Goal: Find specific page/section: Find specific page/section

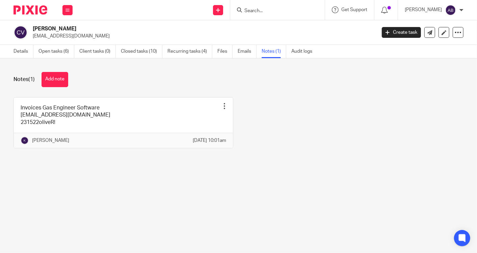
click at [284, 10] on input "Search" at bounding box center [274, 11] width 61 height 6
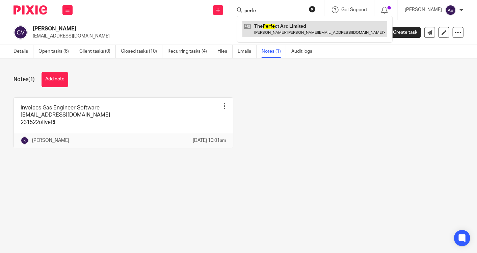
type input "perfe"
click at [286, 27] on link at bounding box center [315, 29] width 145 height 16
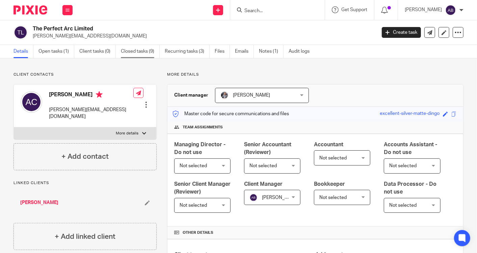
click at [137, 52] on link "Closed tasks (9)" at bounding box center [140, 51] width 39 height 13
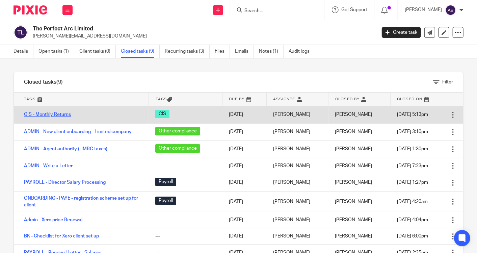
click at [64, 112] on link "CIS - Monthly Returns" at bounding box center [47, 114] width 47 height 5
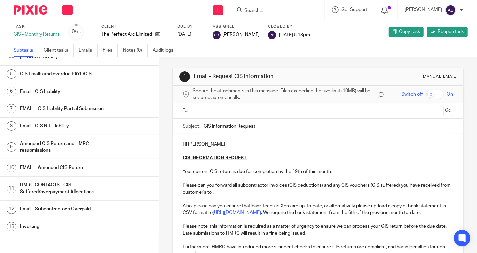
scroll to position [76, 0]
click at [72, 85] on h1 "Email - CIS Liability" at bounding box center [64, 90] width 88 height 10
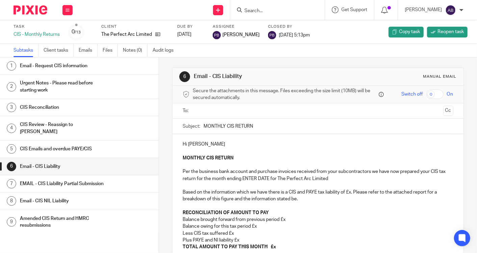
click at [74, 179] on h1 "EMAIL - CIS Liability Partial Submission" at bounding box center [64, 184] width 88 height 10
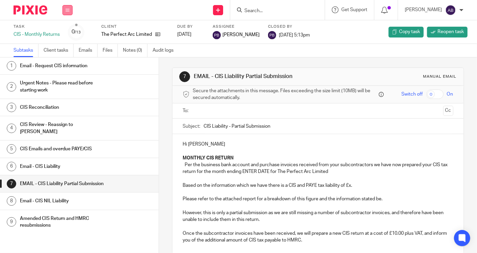
click at [67, 11] on icon at bounding box center [68, 10] width 4 height 4
